Goal: Navigation & Orientation: Find specific page/section

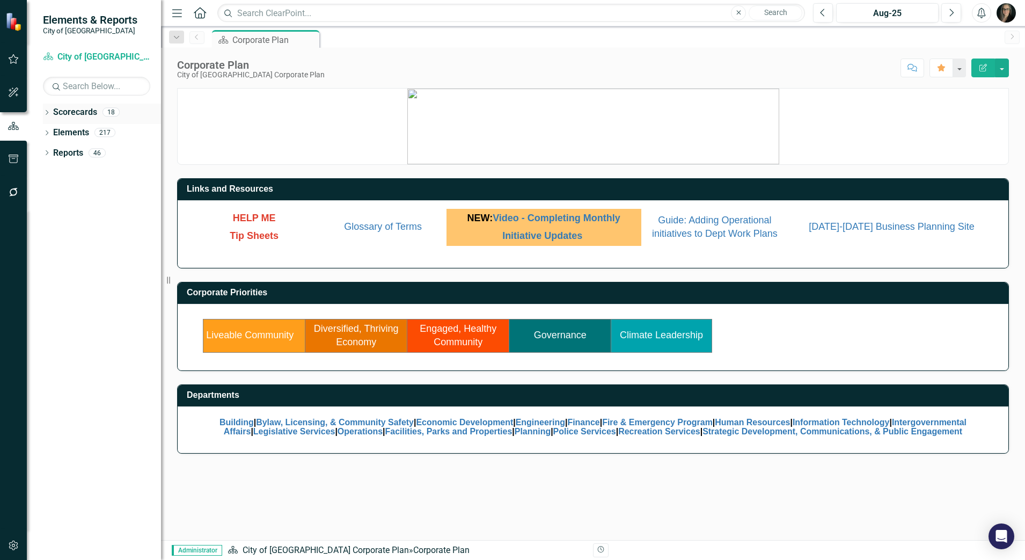
click at [47, 112] on icon "Dropdown" at bounding box center [47, 114] width 8 height 6
click at [49, 131] on icon "Dropdown" at bounding box center [52, 132] width 8 height 6
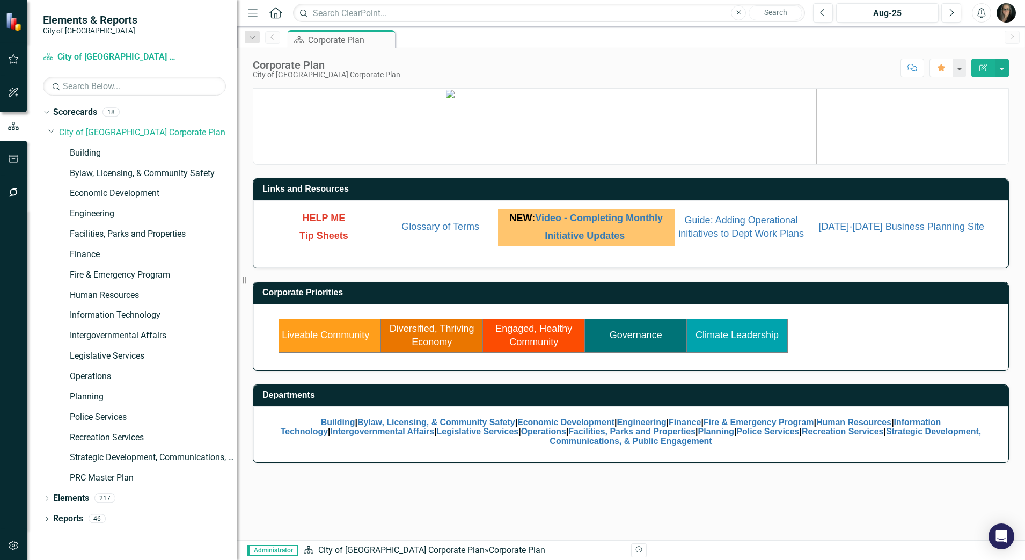
drag, startPoint x: 167, startPoint y: 170, endPoint x: 237, endPoint y: 158, distance: 70.8
click at [237, 158] on div "Resize" at bounding box center [241, 280] width 9 height 560
click at [522, 346] on link "Engaged, Healthy Community" at bounding box center [533, 335] width 77 height 25
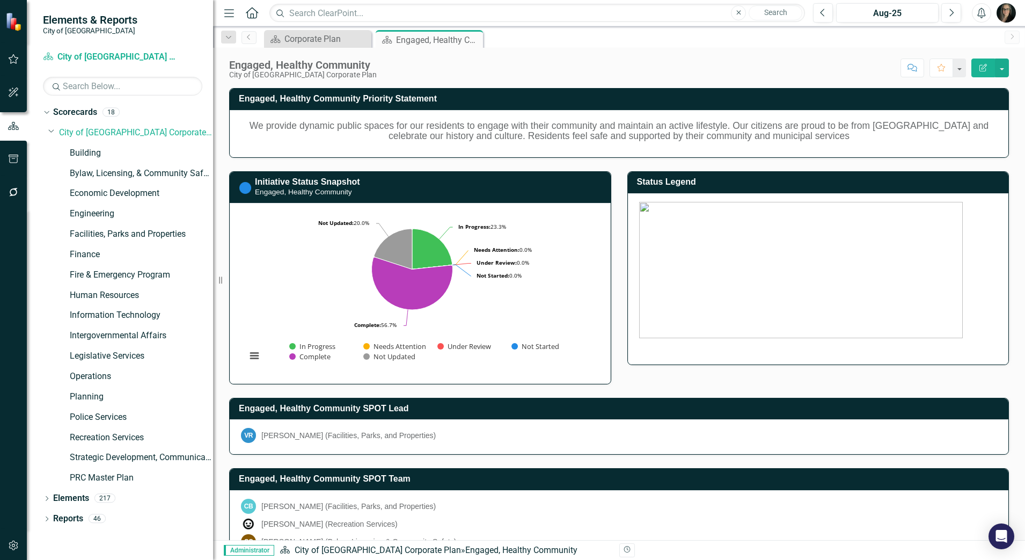
drag, startPoint x: 243, startPoint y: 280, endPoint x: 213, endPoint y: 281, distance: 29.6
click at [213, 281] on div "Resize" at bounding box center [217, 280] width 9 height 560
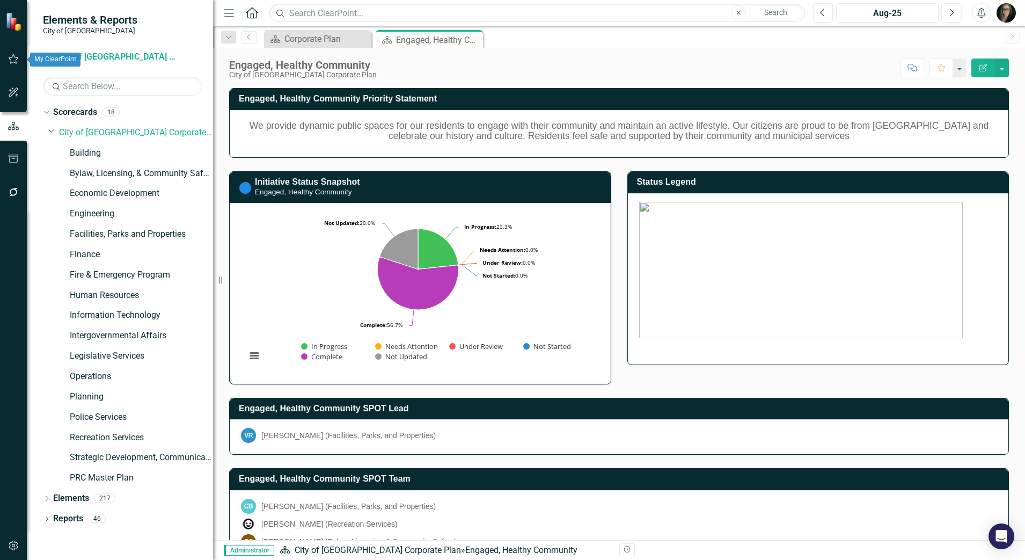
click at [18, 63] on button "button" at bounding box center [14, 59] width 24 height 23
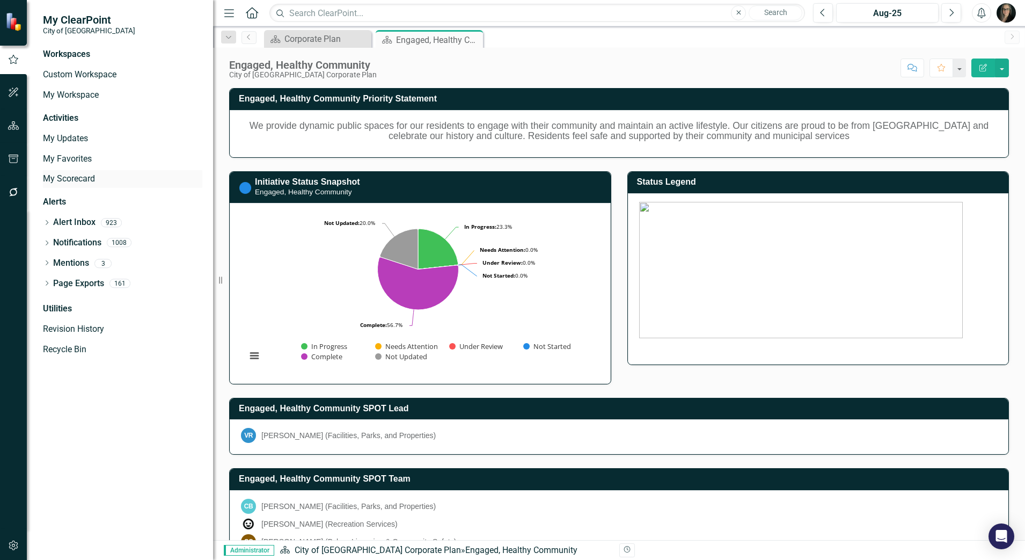
click at [82, 179] on link "My Scorecard" at bounding box center [122, 179] width 159 height 12
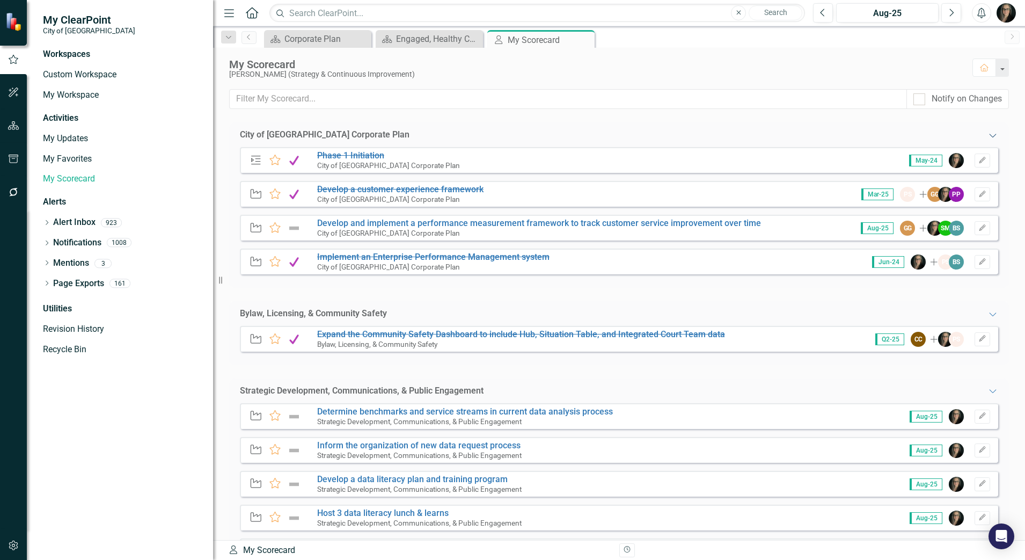
click at [987, 137] on icon "Expanded" at bounding box center [992, 135] width 11 height 9
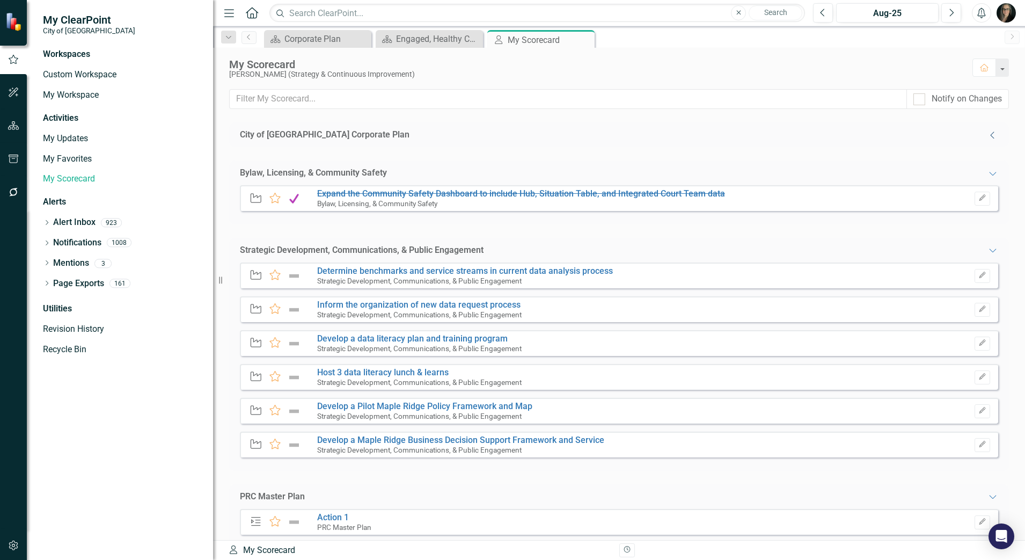
click at [987, 137] on icon "Collapse" at bounding box center [992, 135] width 11 height 9
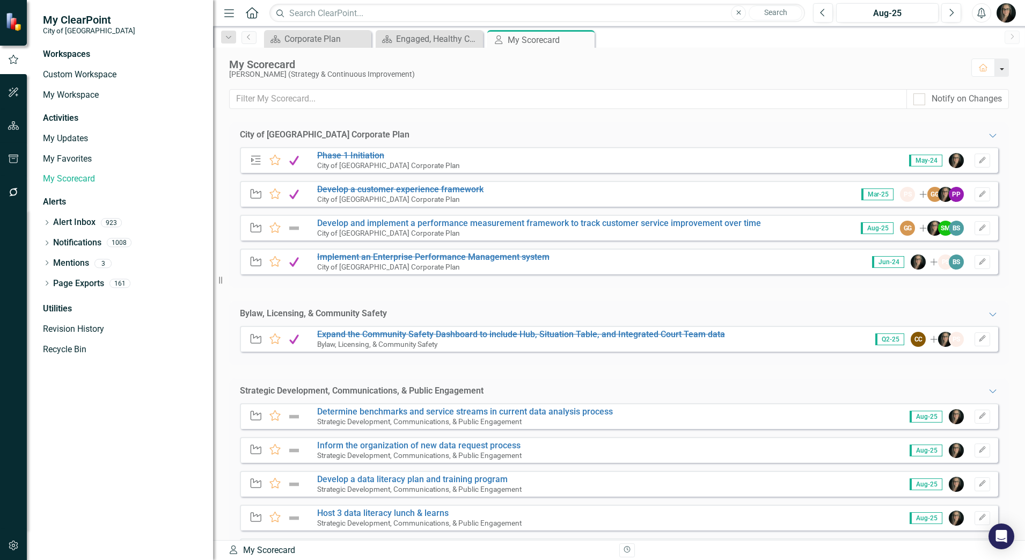
click at [1000, 61] on button "button" at bounding box center [1002, 67] width 14 height 18
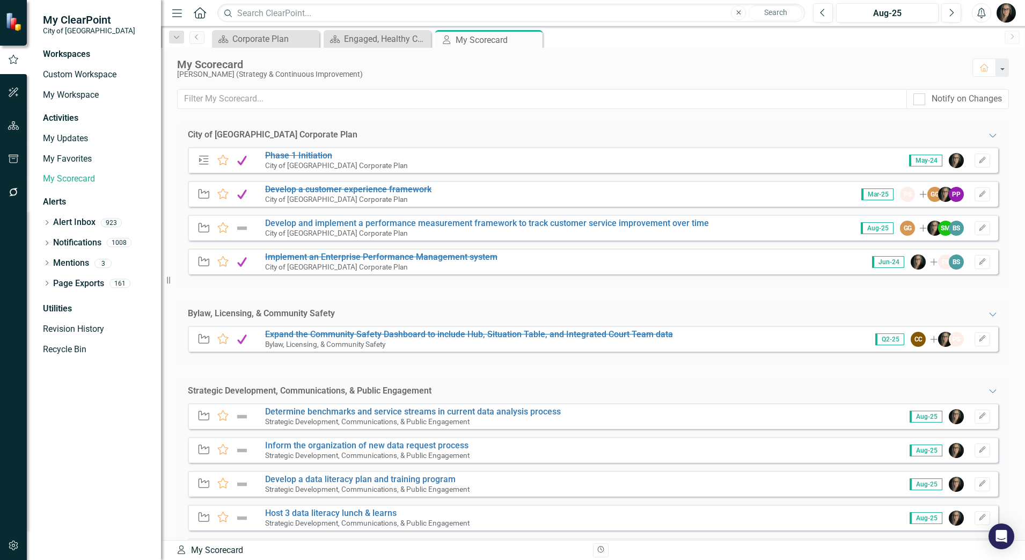
drag, startPoint x: 217, startPoint y: 282, endPoint x: 155, endPoint y: 285, distance: 61.8
click at [155, 285] on div "My ClearPoint City of Maple Ridge Workspaces Custom Workspace My Workspace Acti…" at bounding box center [80, 280] width 161 height 560
click at [1003, 11] on img "button" at bounding box center [1005, 12] width 19 height 19
click at [987, 38] on link "User Edit Profile" at bounding box center [972, 33] width 85 height 20
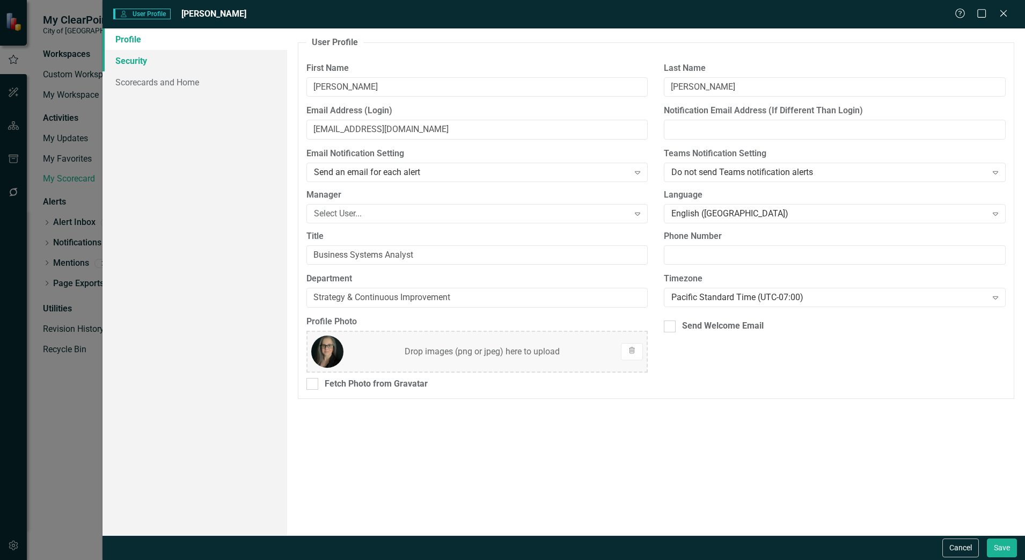
click at [144, 67] on link "Security" at bounding box center [194, 60] width 185 height 21
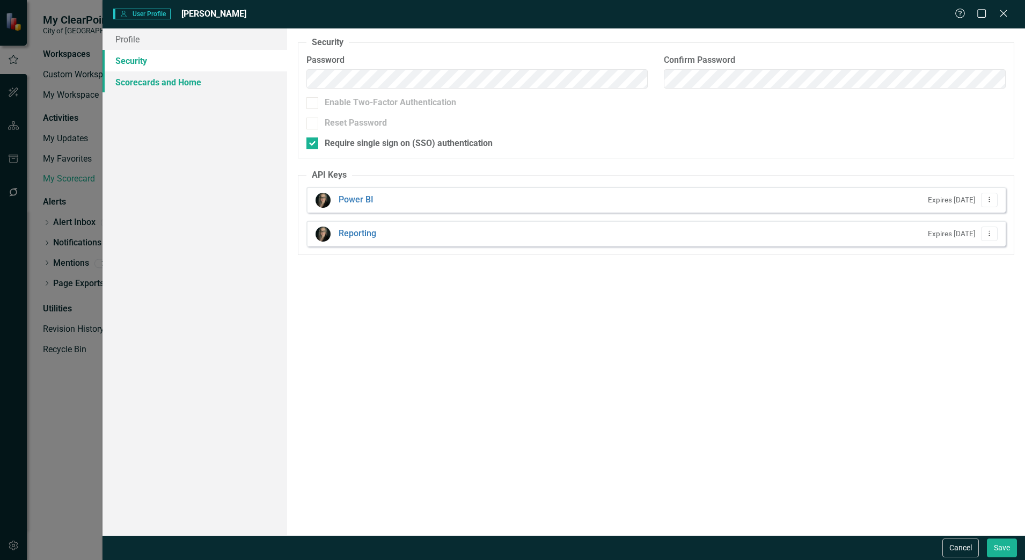
click at [142, 76] on link "Scorecards and Home" at bounding box center [194, 81] width 185 height 21
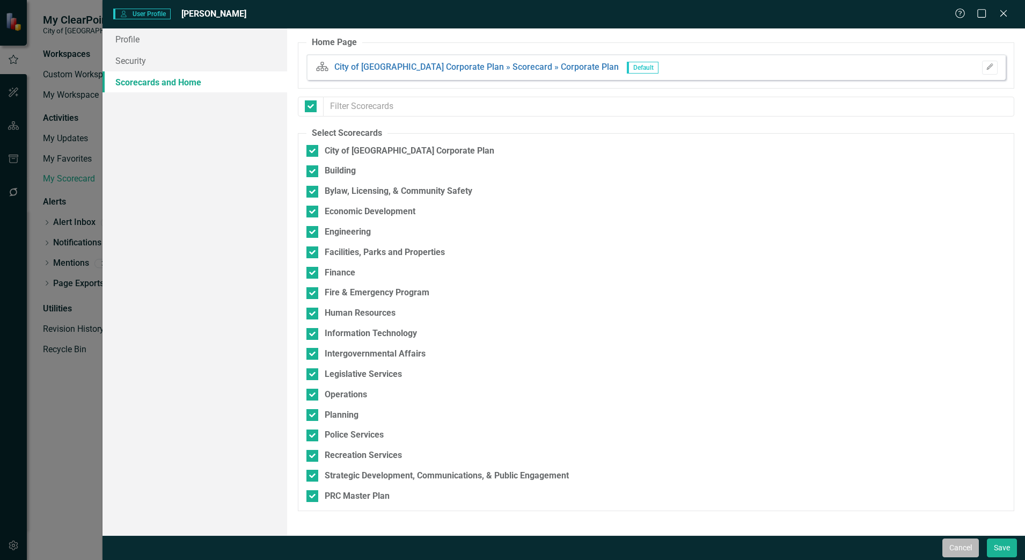
click at [963, 545] on button "Cancel" at bounding box center [960, 547] width 36 height 19
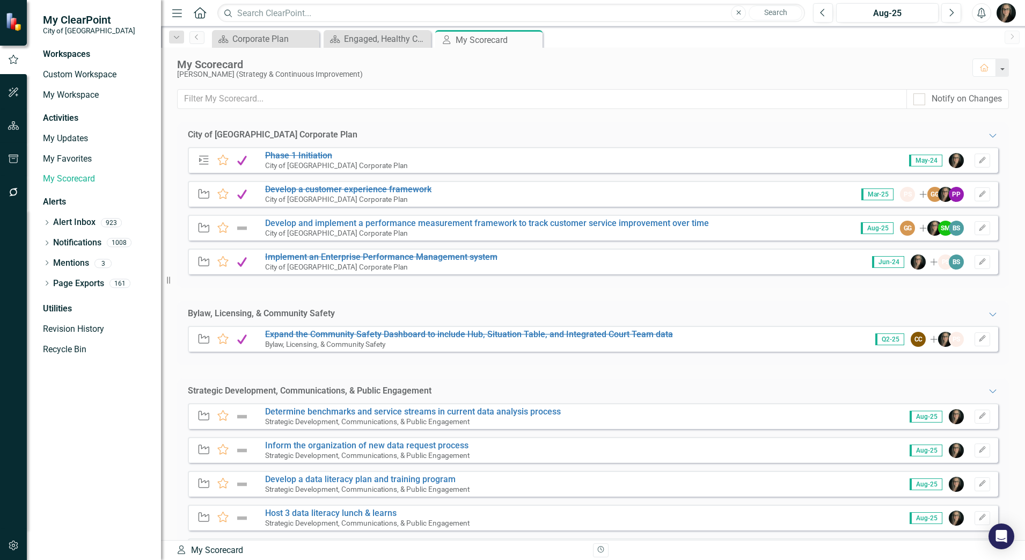
click at [422, 117] on div "Notify on Changes" at bounding box center [593, 105] width 864 height 33
click at [391, 119] on div "Notify on Changes" at bounding box center [593, 105] width 864 height 33
click at [20, 545] on button "button" at bounding box center [14, 545] width 24 height 23
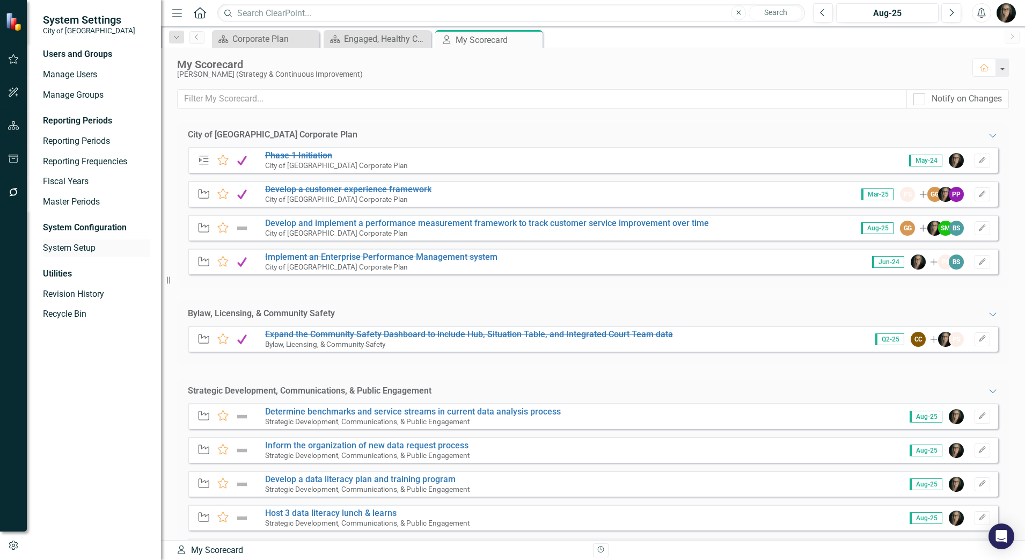
click at [70, 251] on link "System Setup" at bounding box center [96, 248] width 107 height 12
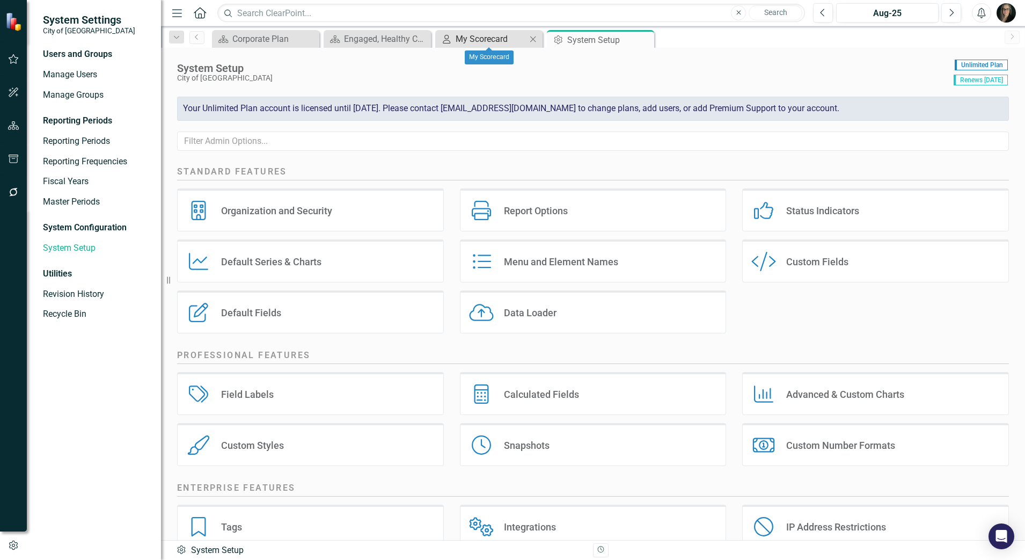
click at [451, 32] on div "My Scorecard" at bounding box center [444, 38] width 13 height 13
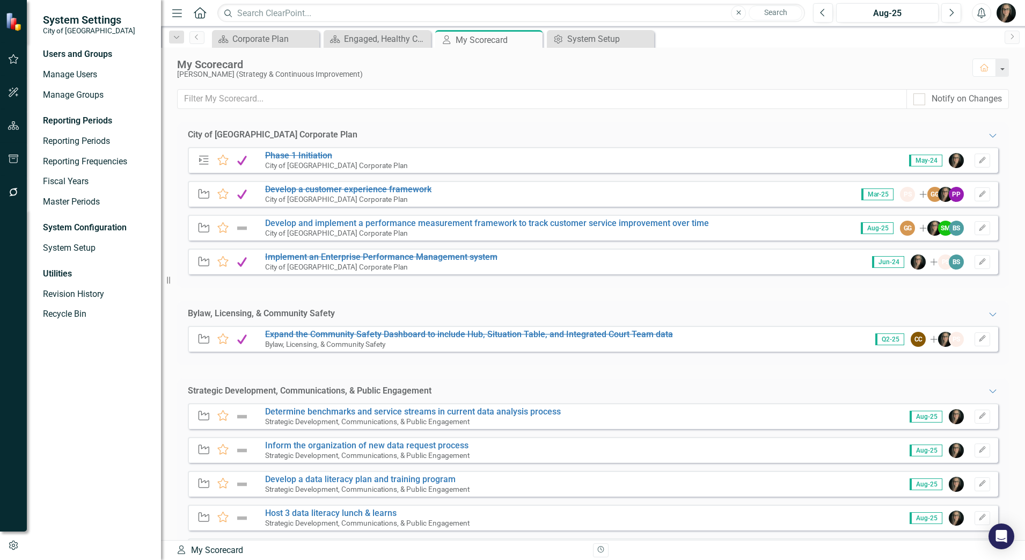
click at [277, 247] on div "Phase Favorite Phase 1 Initiation City of [GEOGRAPHIC_DATA] Corporate Plan May-…" at bounding box center [593, 217] width 810 height 141
click at [14, 129] on icon "button" at bounding box center [13, 125] width 11 height 9
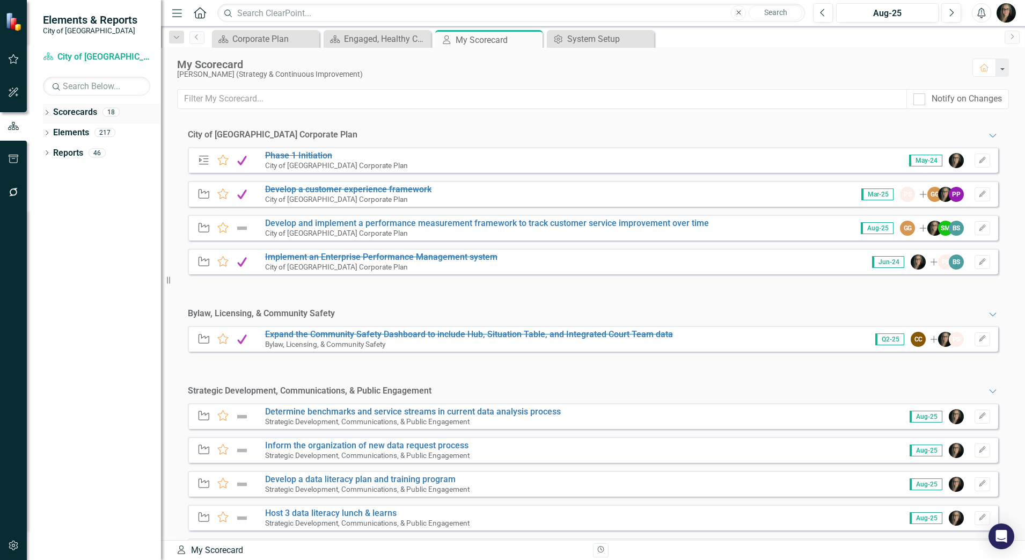
click at [48, 111] on icon "Dropdown" at bounding box center [47, 114] width 8 height 6
click at [52, 131] on icon "Dropdown" at bounding box center [52, 132] width 8 height 6
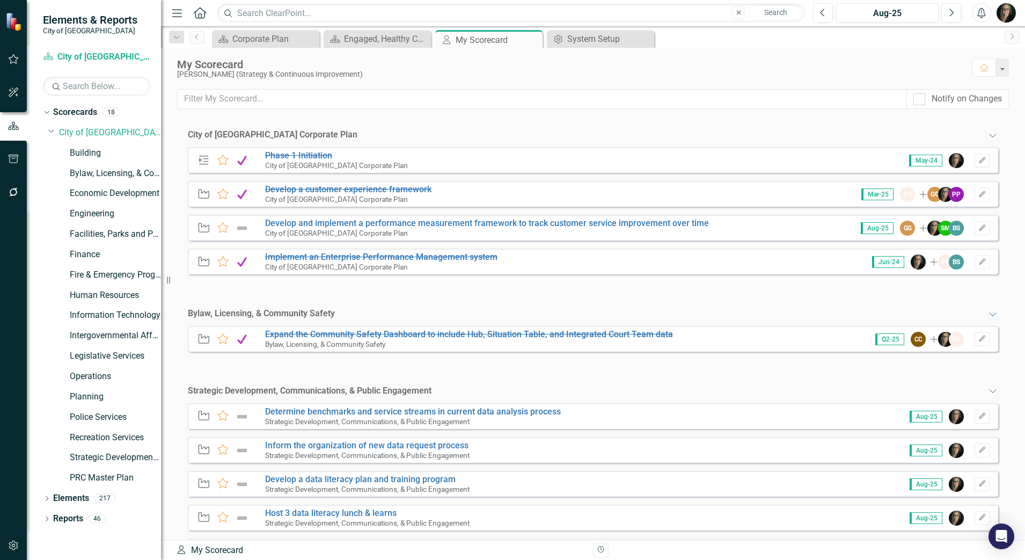
click at [563, 116] on div "Notify on Changes" at bounding box center [593, 105] width 864 height 33
click at [370, 38] on div "Engaged, Healthy Community" at bounding box center [379, 38] width 71 height 13
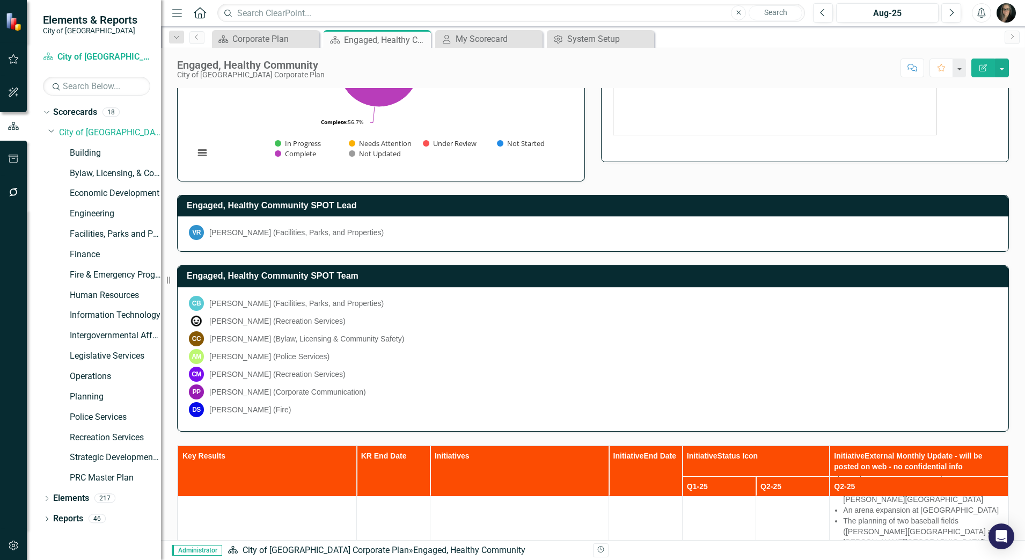
scroll to position [202, 0]
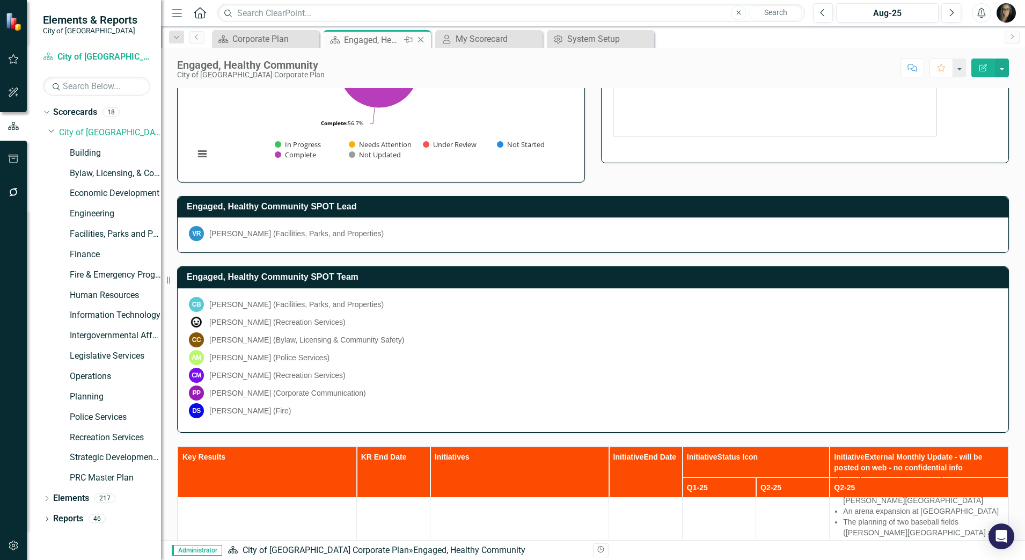
click at [424, 43] on icon "Close" at bounding box center [420, 39] width 11 height 9
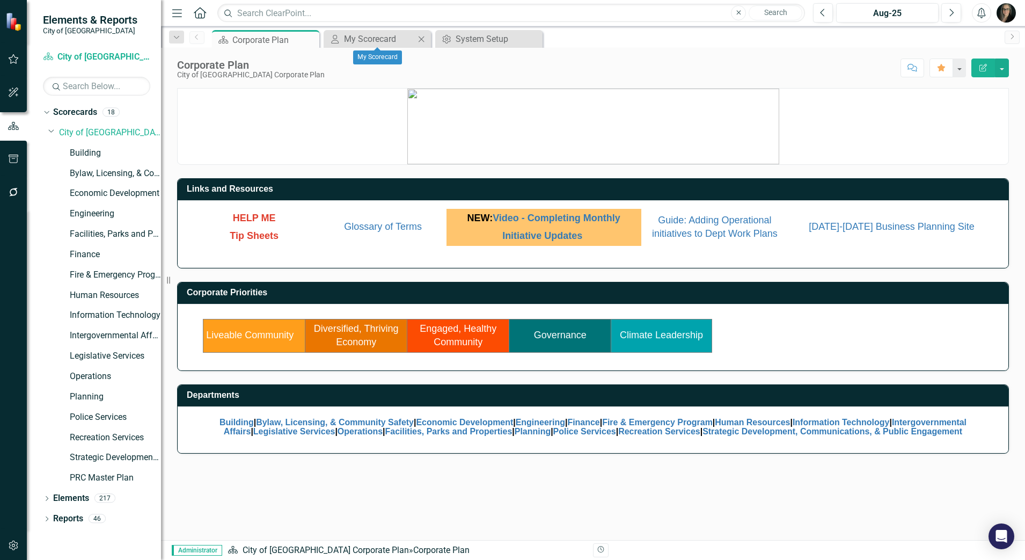
click at [423, 38] on icon at bounding box center [422, 39] width 6 height 6
click at [418, 39] on icon "Close" at bounding box center [421, 39] width 11 height 9
click at [459, 337] on link "Engaged, Healthy Community" at bounding box center [458, 335] width 77 height 25
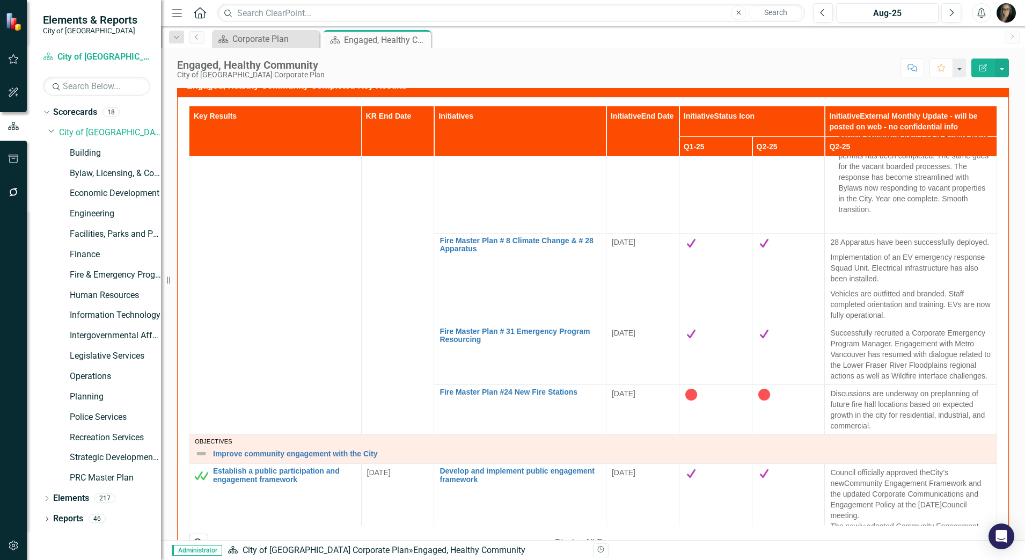
scroll to position [1229, 0]
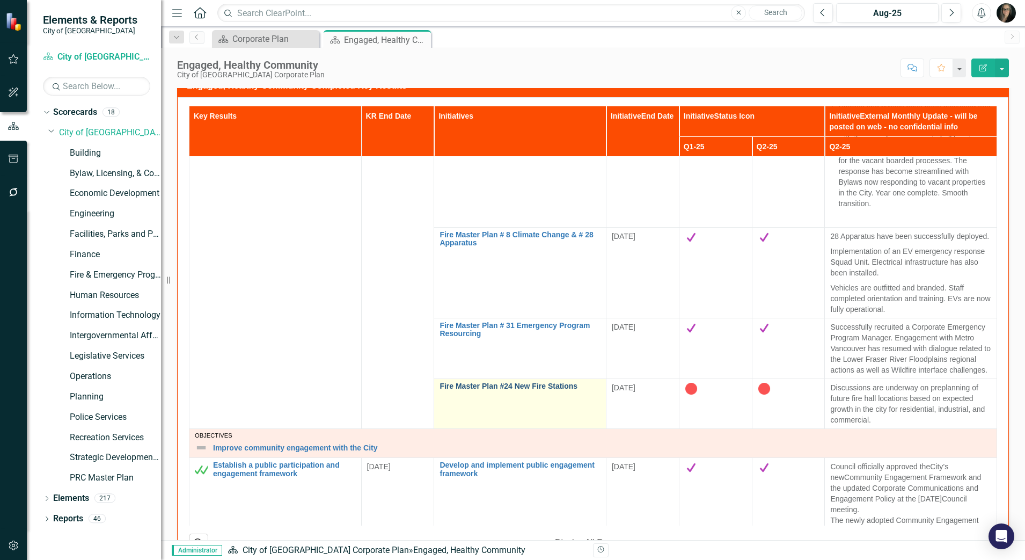
click at [520, 382] on link "Fire Master Plan #24 New Fire Stations" at bounding box center [519, 386] width 161 height 8
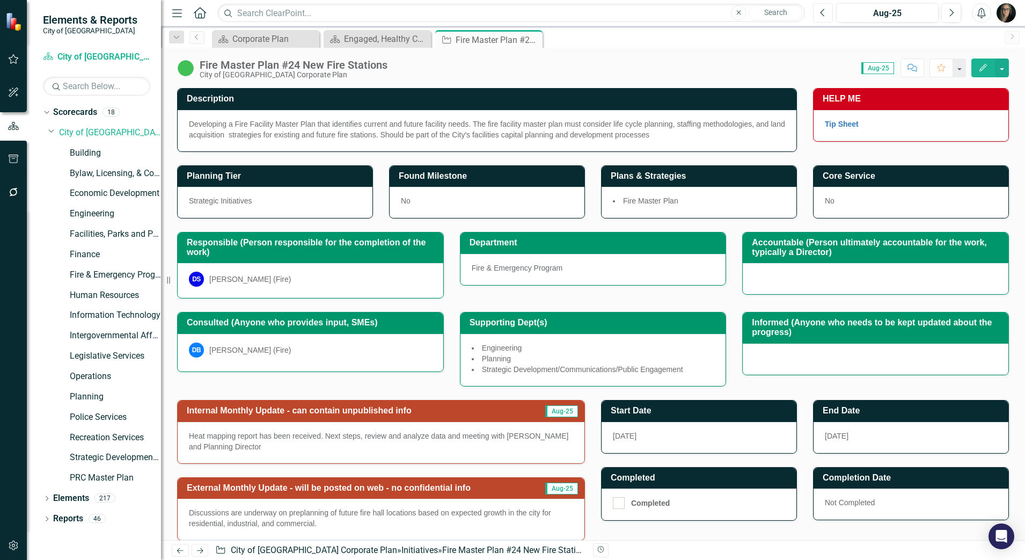
click at [823, 18] on button "Previous" at bounding box center [823, 12] width 20 height 19
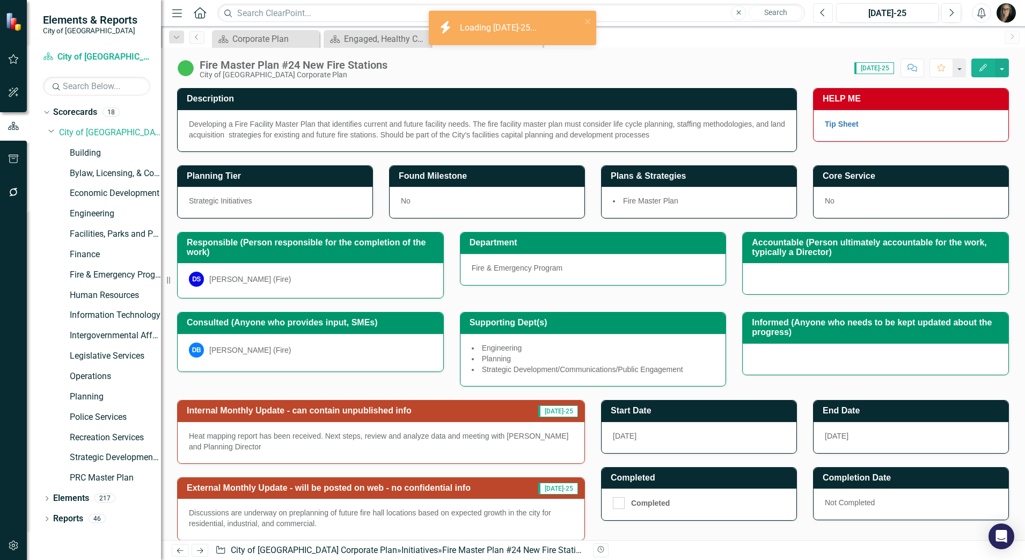
click at [823, 18] on button "Previous" at bounding box center [823, 12] width 20 height 19
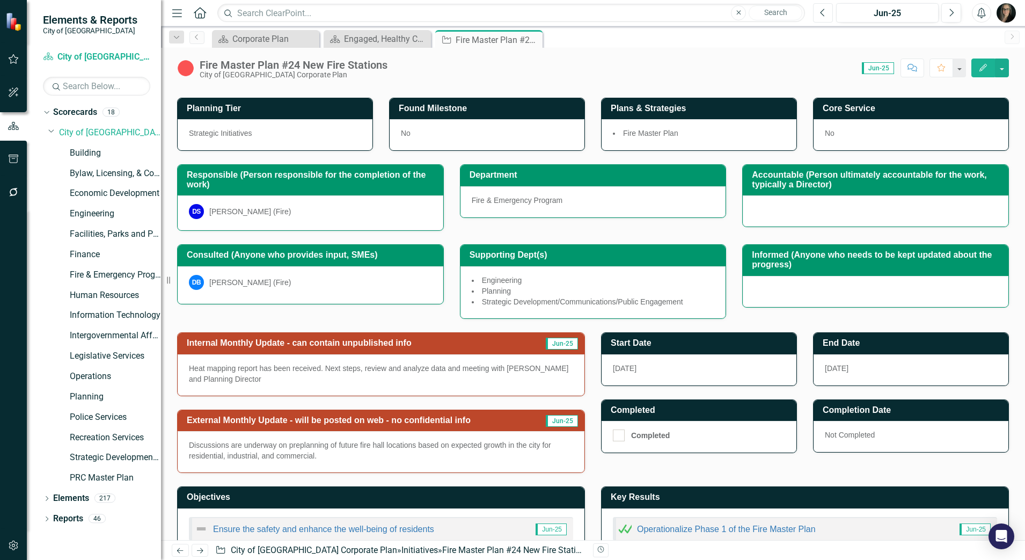
scroll to position [69, 0]
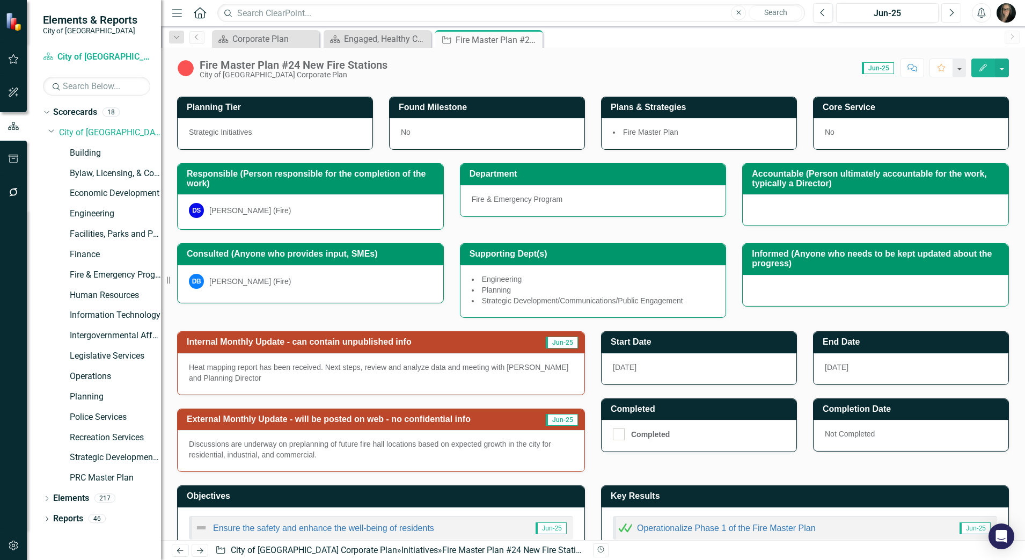
click at [946, 17] on button "Next" at bounding box center [951, 12] width 20 height 19
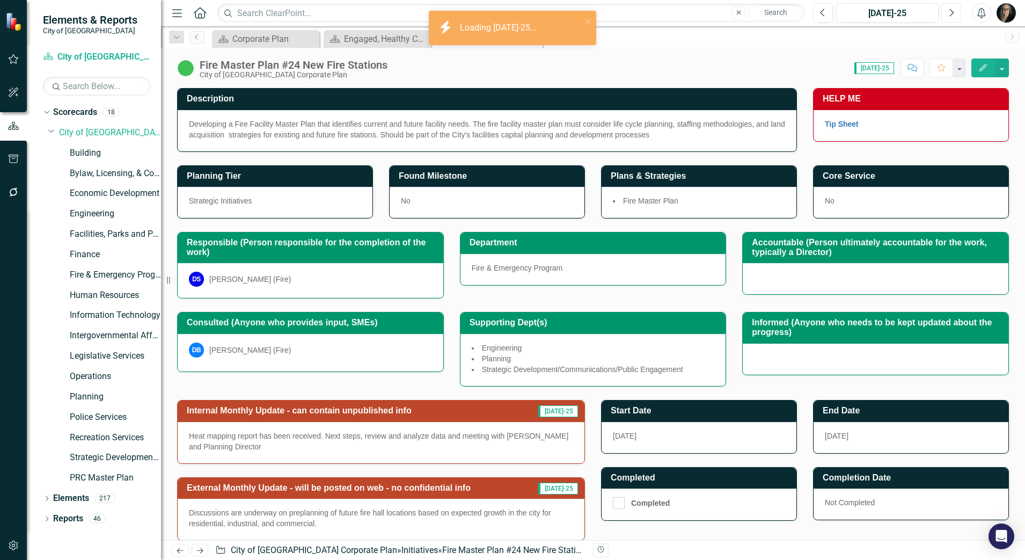
click at [946, 15] on button "Next" at bounding box center [951, 12] width 20 height 19
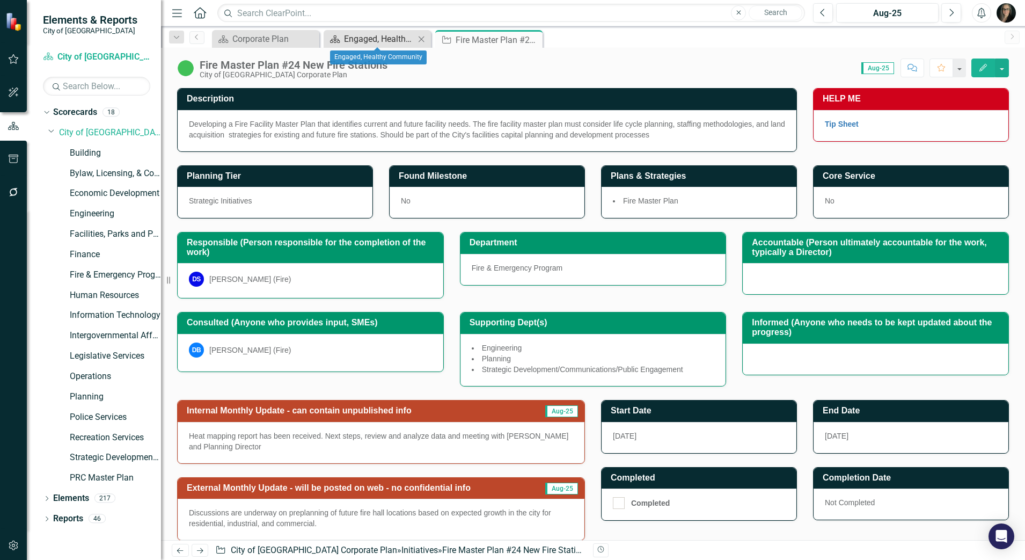
click at [390, 36] on div "Engaged, Healthy Community" at bounding box center [379, 38] width 71 height 13
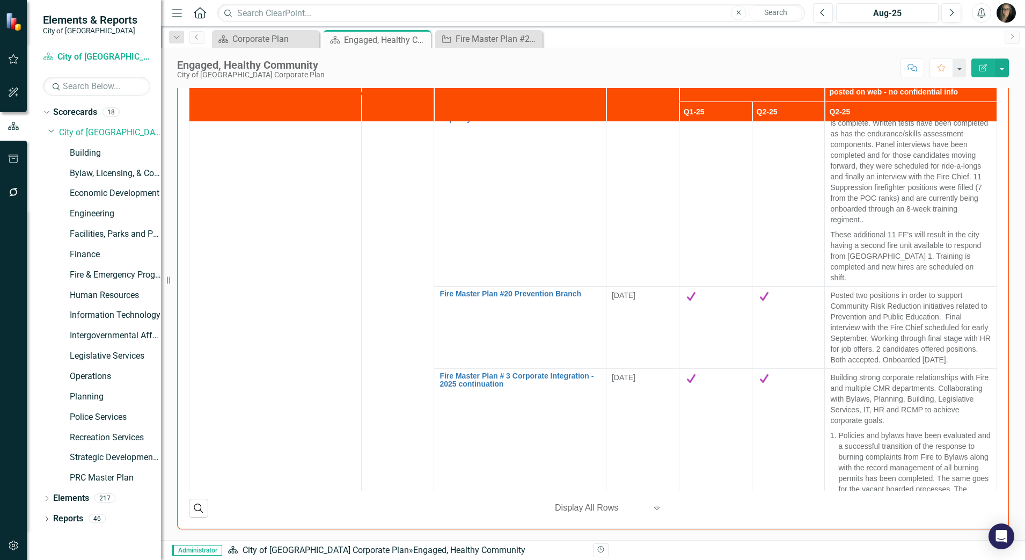
scroll to position [595, 0]
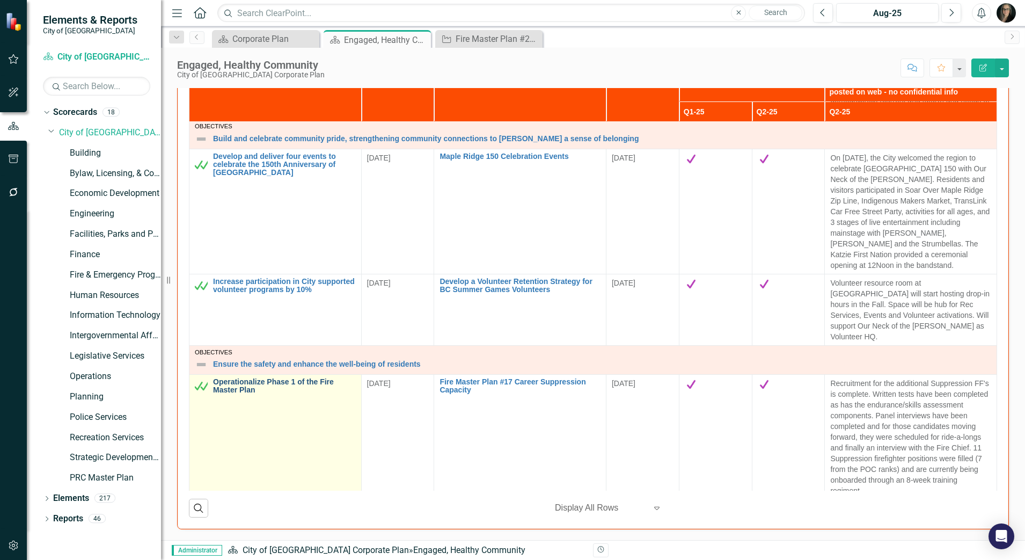
click at [223, 378] on link "Operationalize Phase 1 of the Fire Master Plan" at bounding box center [284, 386] width 143 height 17
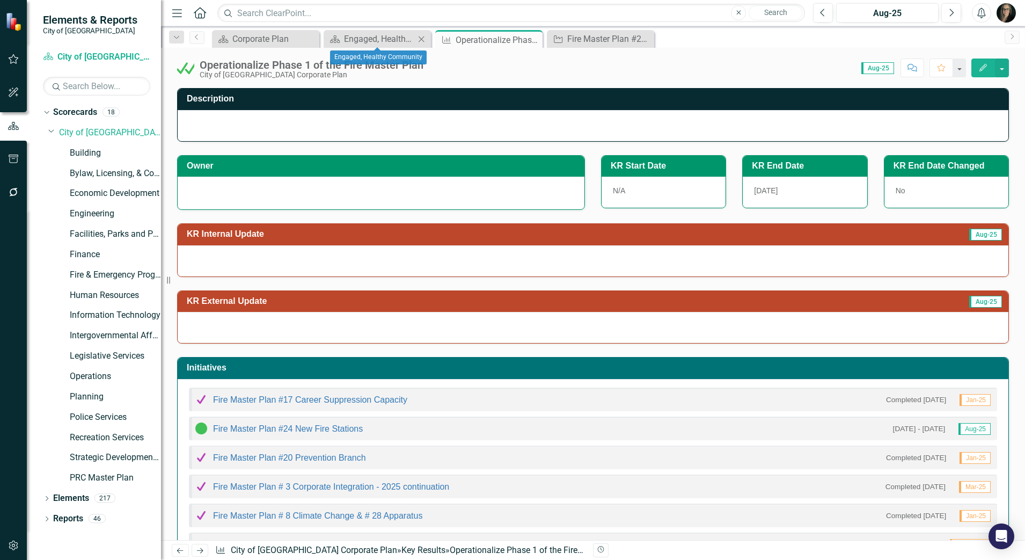
click at [374, 31] on div "Scorecard Engaged, Healthy Community Close" at bounding box center [377, 39] width 107 height 18
click at [372, 32] on div "Engaged, Healthy Community" at bounding box center [379, 38] width 71 height 13
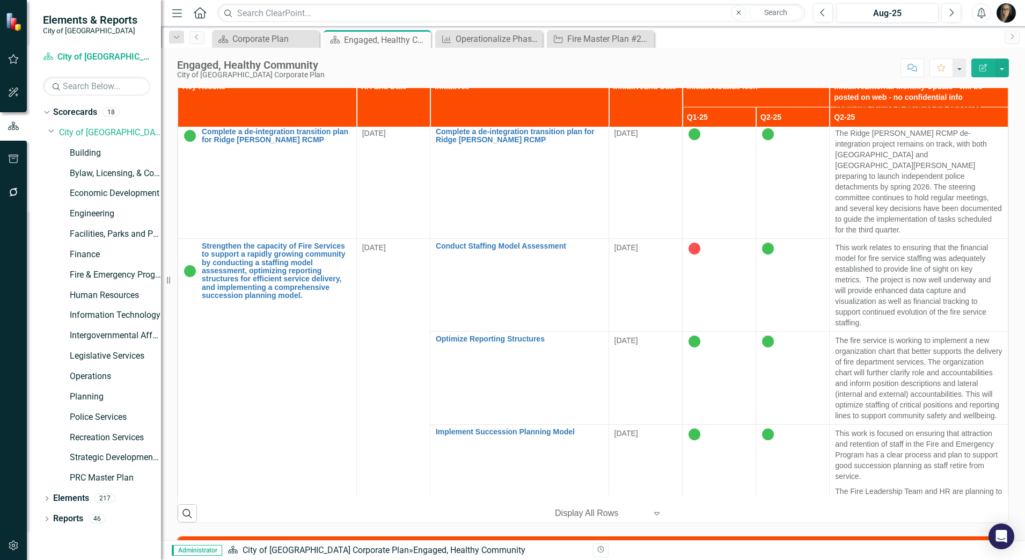
scroll to position [571, 0]
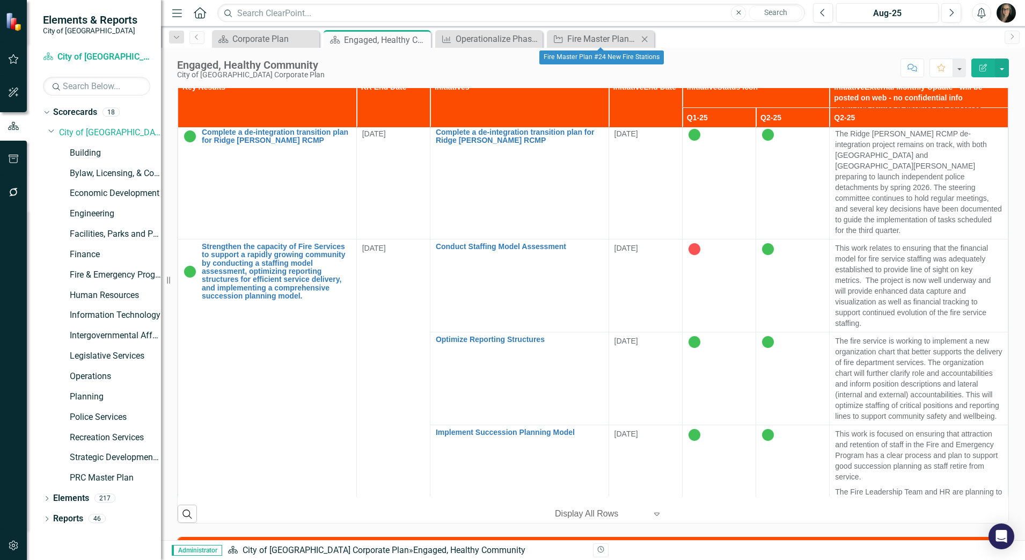
click at [646, 39] on icon "Close" at bounding box center [644, 39] width 11 height 9
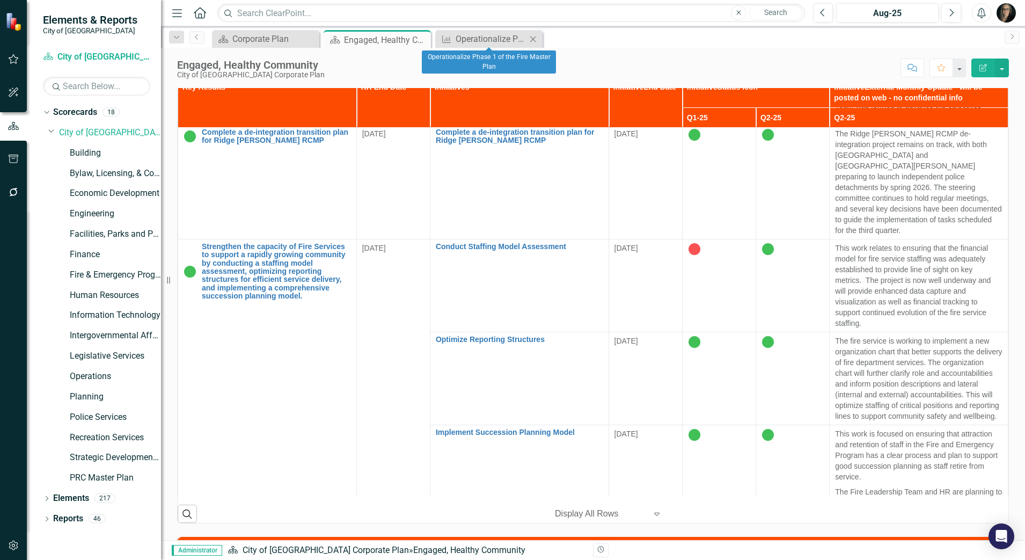
click at [531, 39] on icon "Close" at bounding box center [532, 39] width 11 height 9
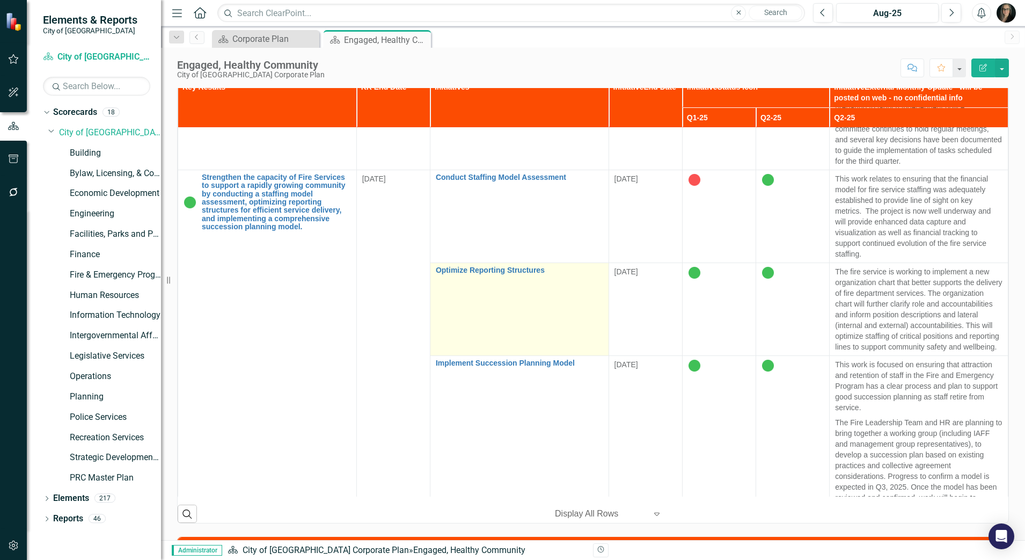
scroll to position [794, 0]
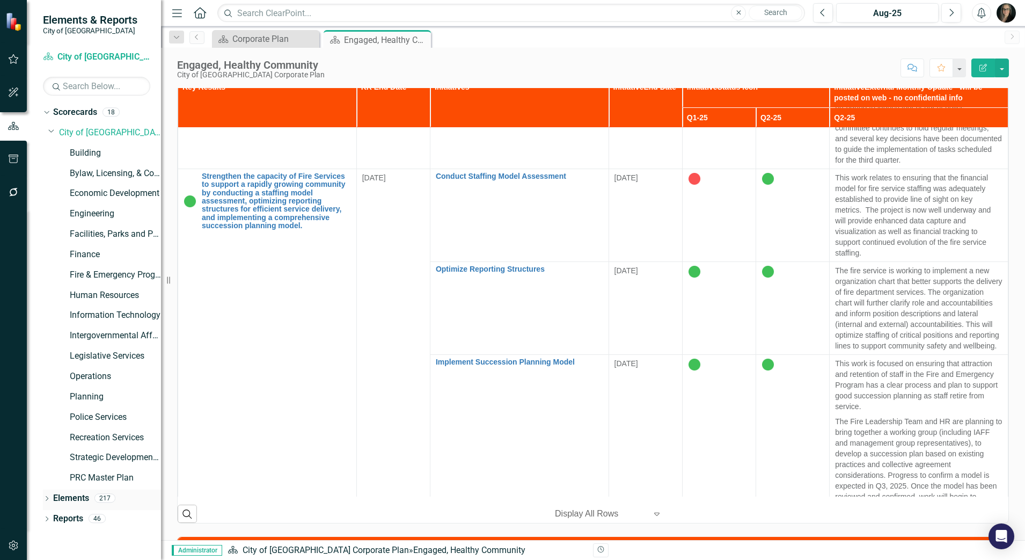
click at [48, 497] on icon "Dropdown" at bounding box center [47, 499] width 8 height 6
click at [50, 130] on icon "Dropdown" at bounding box center [51, 131] width 6 height 8
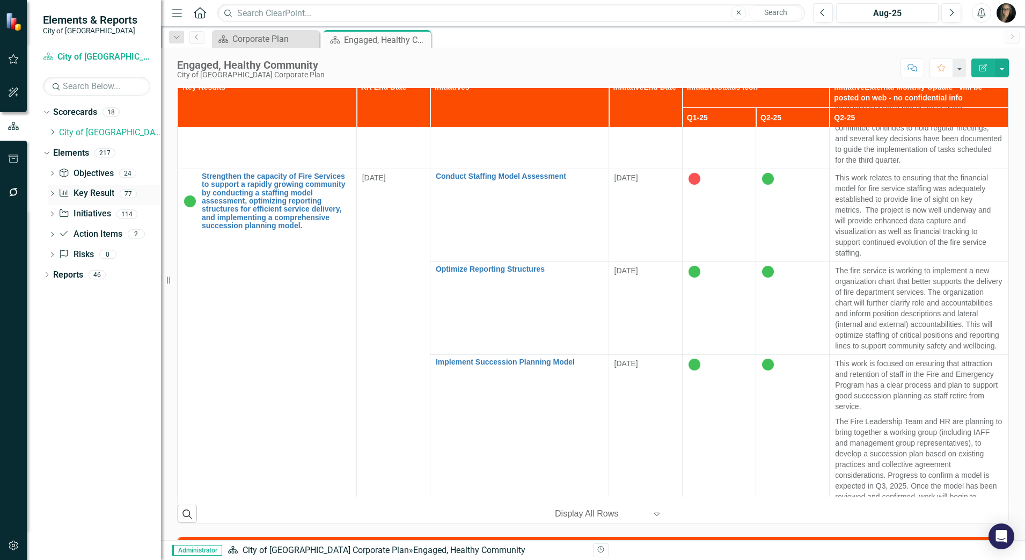
click at [54, 194] on icon "Dropdown" at bounding box center [52, 195] width 8 height 6
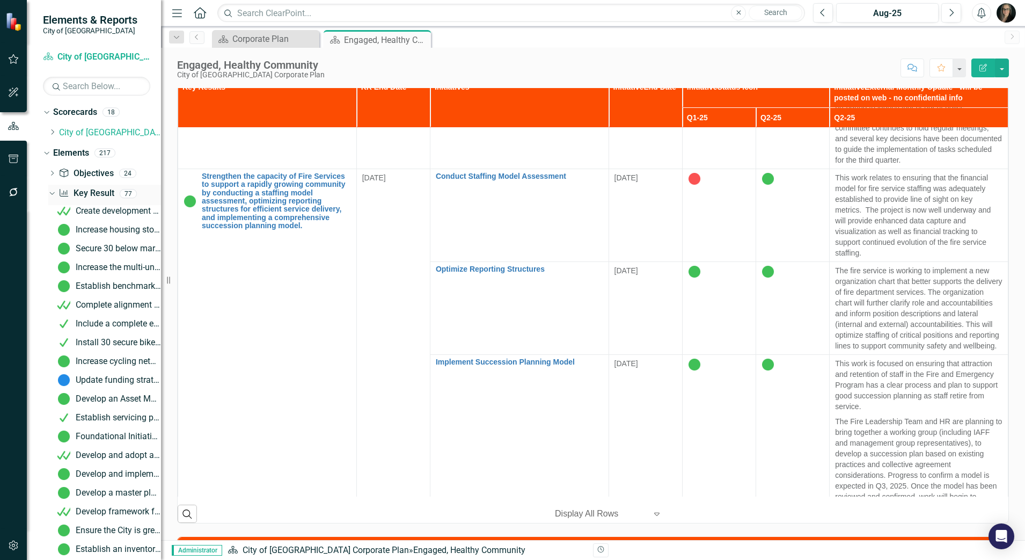
click at [52, 192] on icon "Dropdown" at bounding box center [51, 193] width 6 height 8
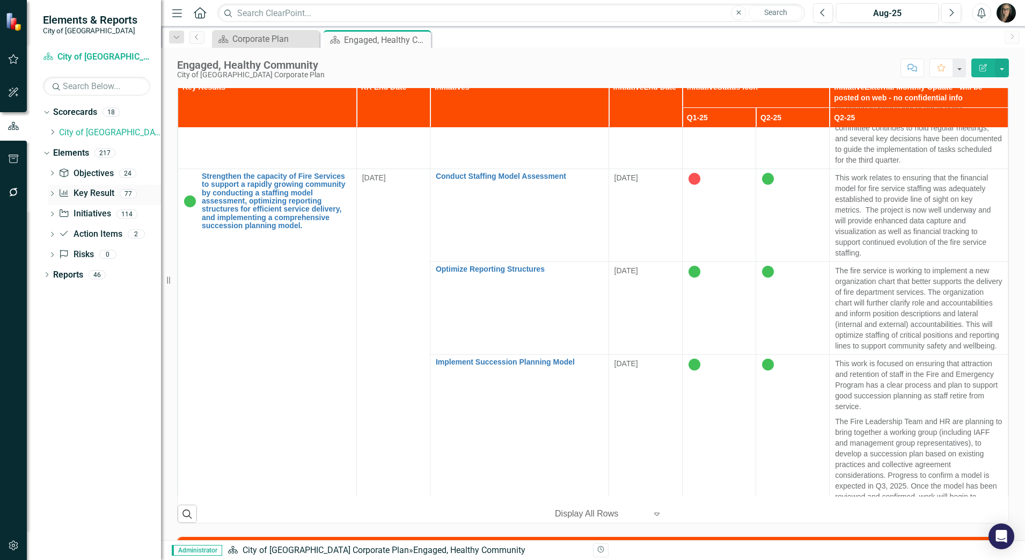
click at [52, 192] on icon at bounding box center [52, 193] width 3 height 5
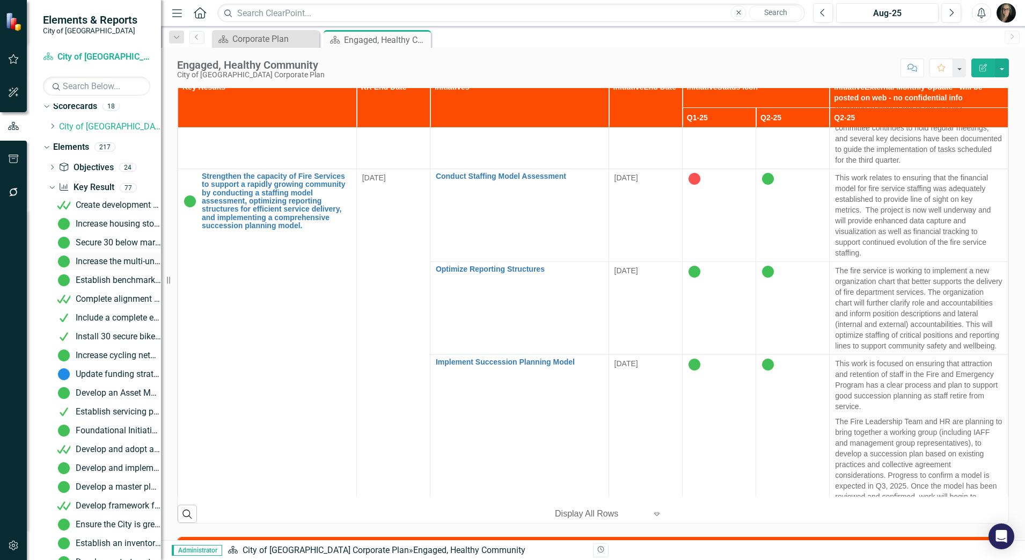
scroll to position [0, 0]
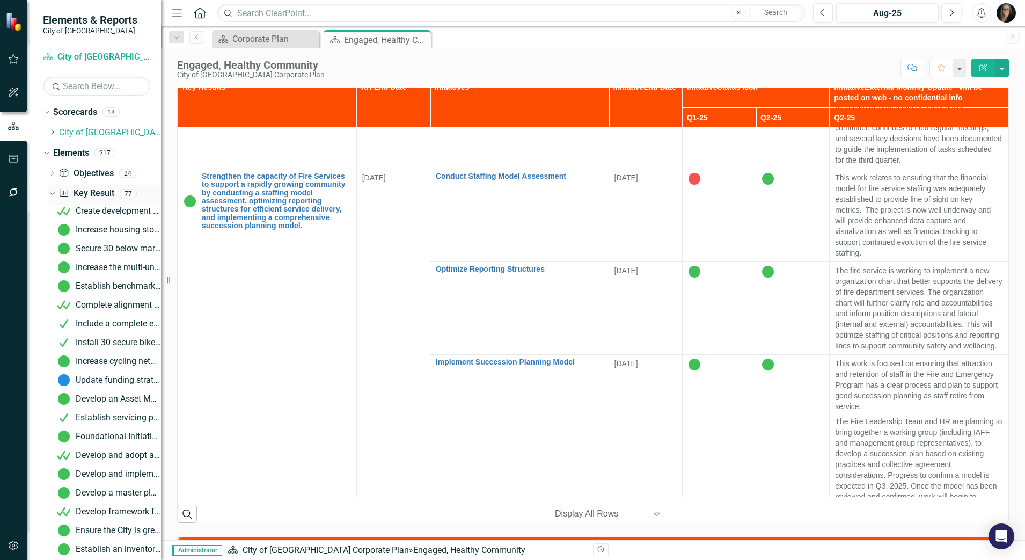
click at [48, 191] on icon "Dropdown" at bounding box center [51, 193] width 6 height 8
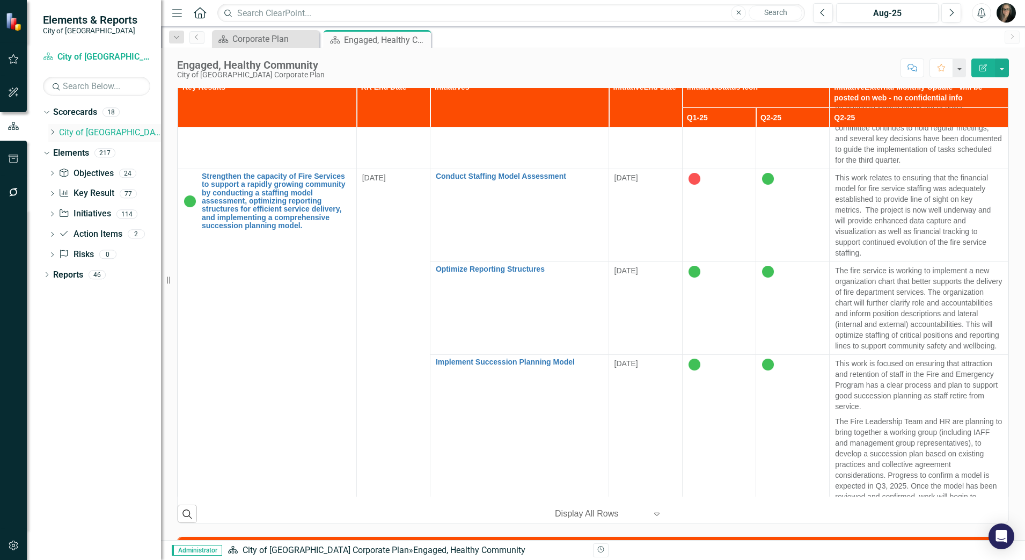
click at [53, 130] on icon at bounding box center [53, 131] width 3 height 5
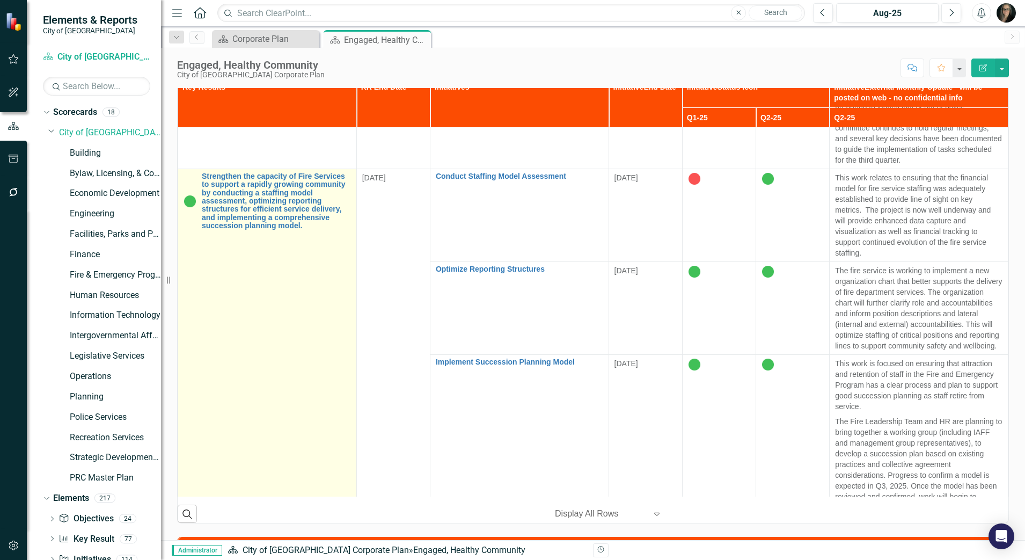
drag, startPoint x: 170, startPoint y: 291, endPoint x: 179, endPoint y: 285, distance: 10.7
click at [179, 285] on div "Key Results KR End Date Initiatives Initiative End Date Initiative Status Icon …" at bounding box center [593, 293] width 848 height 461
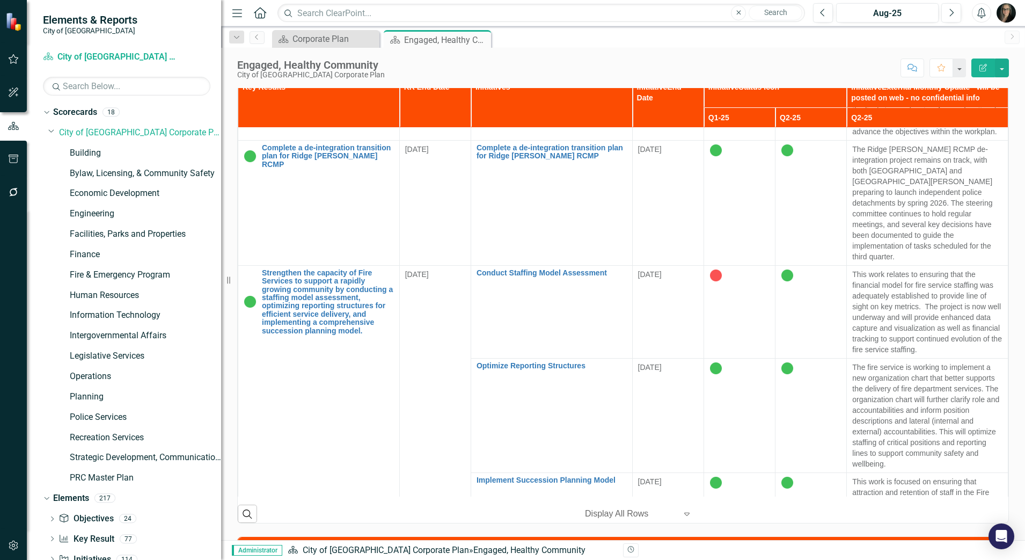
drag, startPoint x: 170, startPoint y: 281, endPoint x: 221, endPoint y: 276, distance: 51.8
click at [221, 276] on div "Resize" at bounding box center [225, 280] width 9 height 560
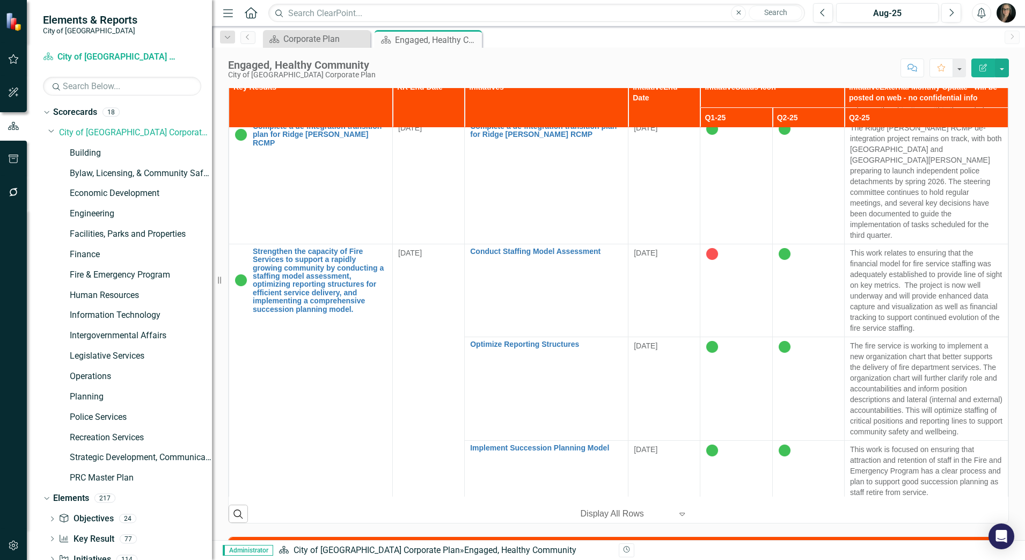
drag, startPoint x: 228, startPoint y: 277, endPoint x: 212, endPoint y: 277, distance: 15.6
click at [212, 277] on div "Resize" at bounding box center [216, 280] width 9 height 560
click at [476, 40] on icon "Close" at bounding box center [471, 39] width 11 height 9
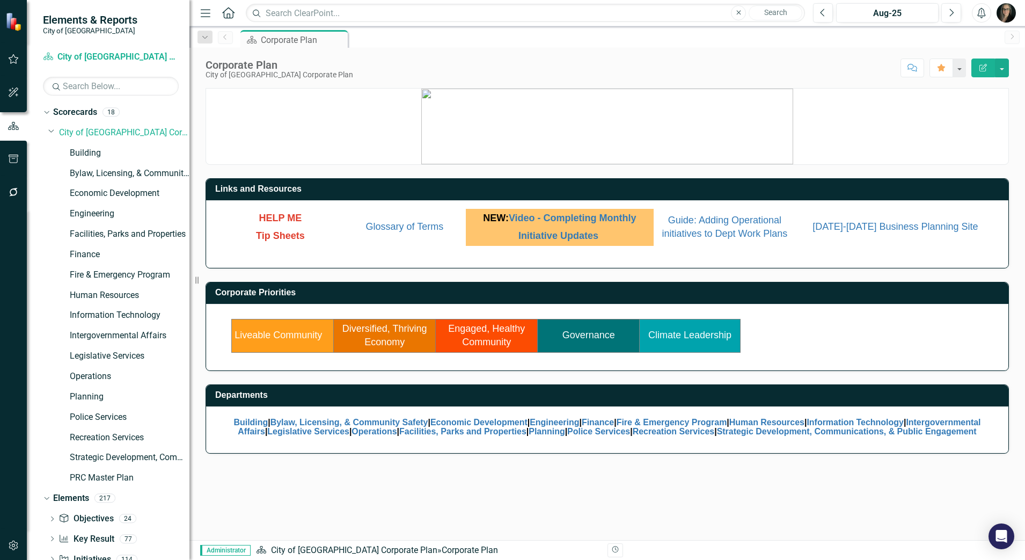
drag, startPoint x: 222, startPoint y: 278, endPoint x: 188, endPoint y: 281, distance: 34.4
click at [189, 281] on div "Resize" at bounding box center [193, 280] width 9 height 560
click at [462, 485] on div "Links and Resources HELP ME Tip Sheets Glossary of Terms NEW: Video - Completin…" at bounding box center [606, 314] width 837 height 452
